Goal: Information Seeking & Learning: Learn about a topic

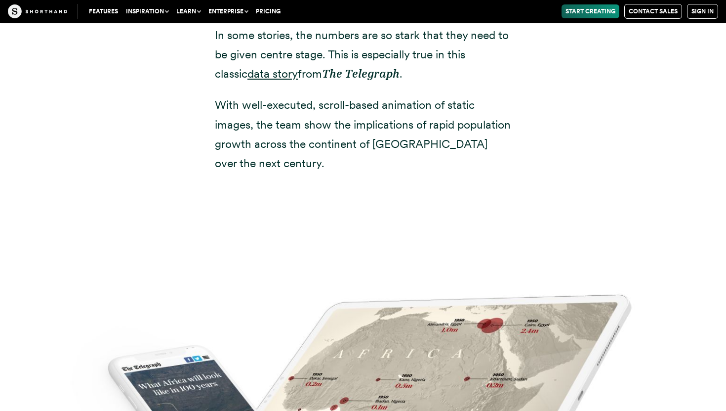
scroll to position [9236, 0]
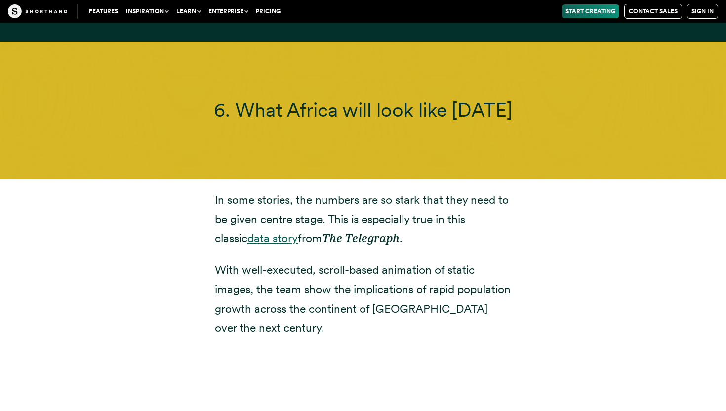
click at [253, 231] on link "data story" at bounding box center [273, 238] width 50 height 14
